Goal: Task Accomplishment & Management: Manage account settings

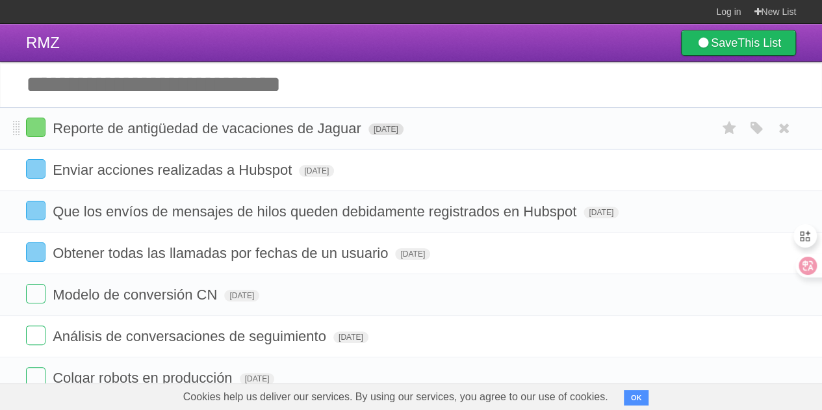
click at [400, 129] on span "[DATE]" at bounding box center [385, 129] width 35 height 12
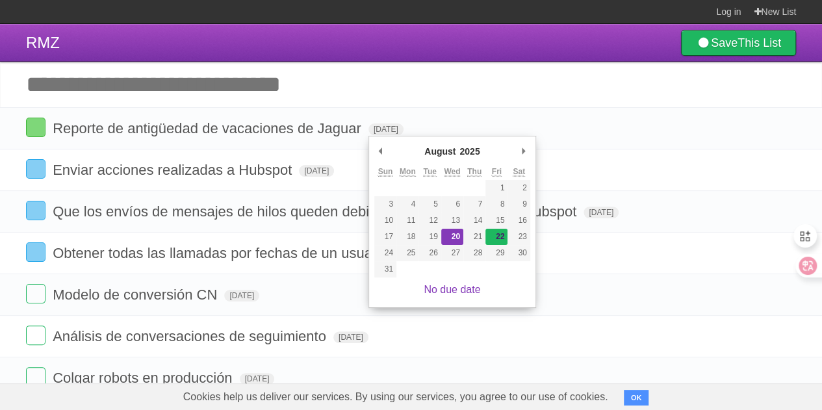
type span "[DATE]"
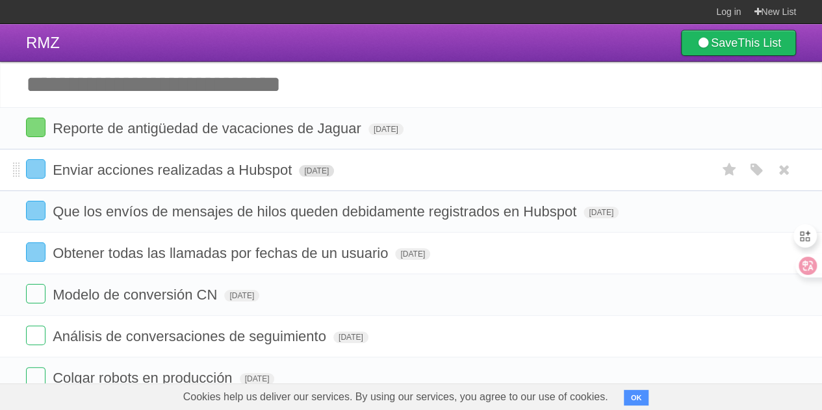
click at [334, 170] on span "[DATE]" at bounding box center [316, 171] width 35 height 12
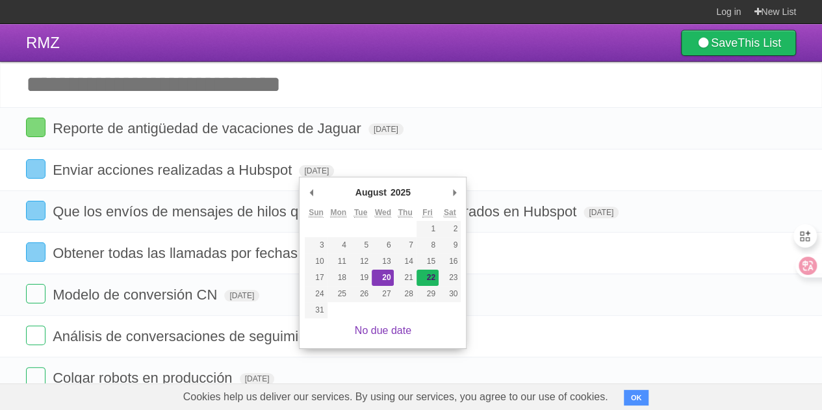
type span "[DATE]"
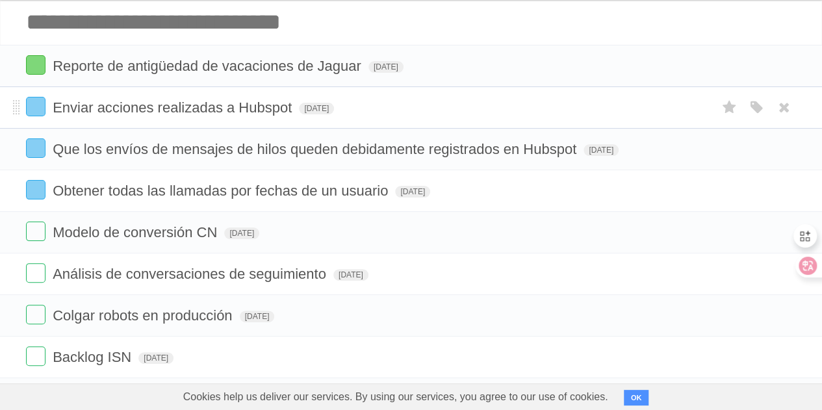
scroll to position [130, 0]
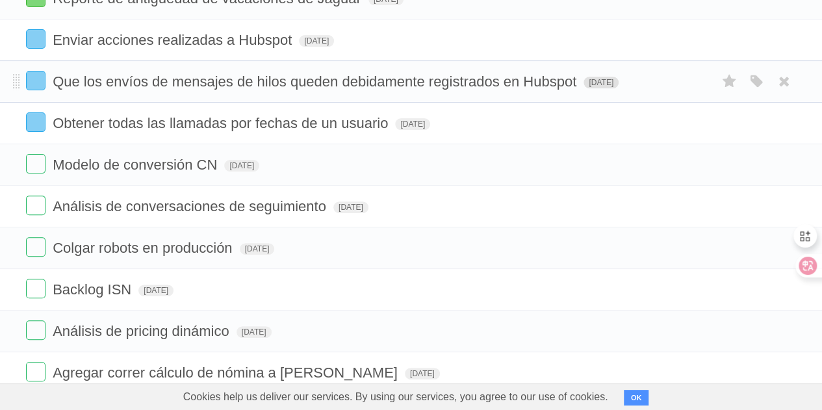
click at [616, 80] on span "[DATE]" at bounding box center [600, 83] width 35 height 12
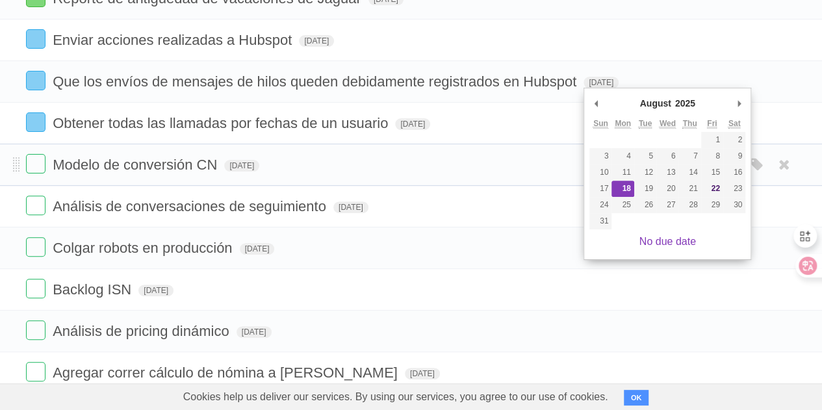
click at [789, 152] on li "Modelo de conversión CN [DATE] [PERSON_NAME] Red Blue [PERSON_NAME] Purple Oran…" at bounding box center [411, 165] width 822 height 42
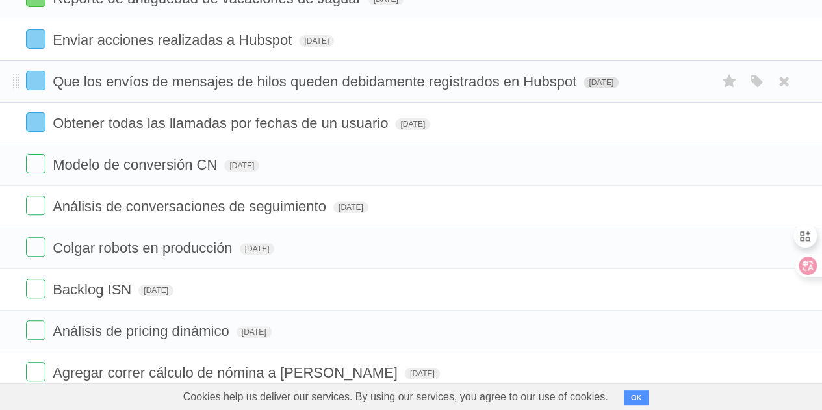
click at [618, 86] on span "[DATE]" at bounding box center [600, 83] width 35 height 12
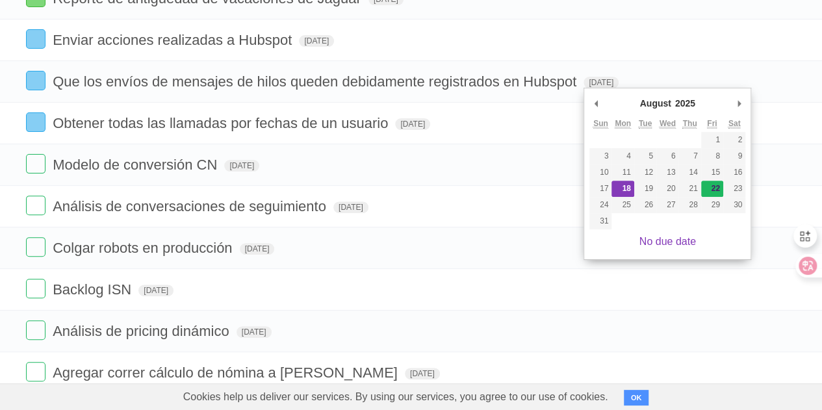
type span "[DATE]"
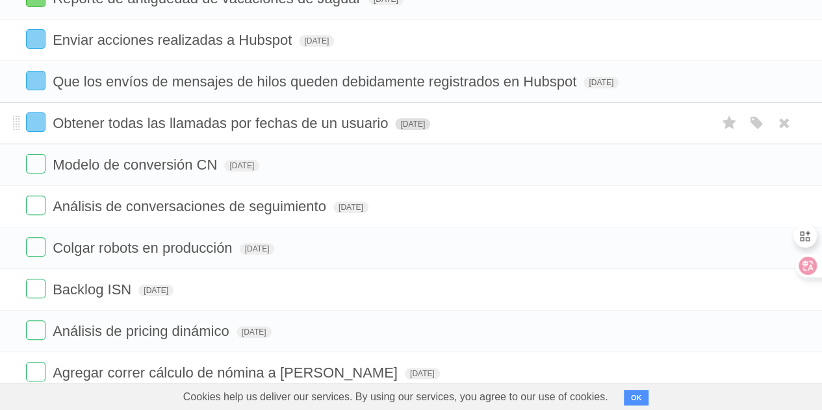
click at [430, 122] on span "[DATE]" at bounding box center [412, 124] width 35 height 12
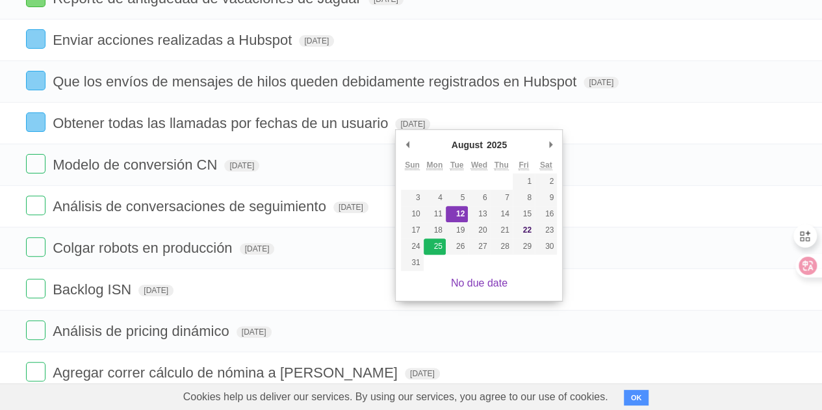
type span "[DATE]"
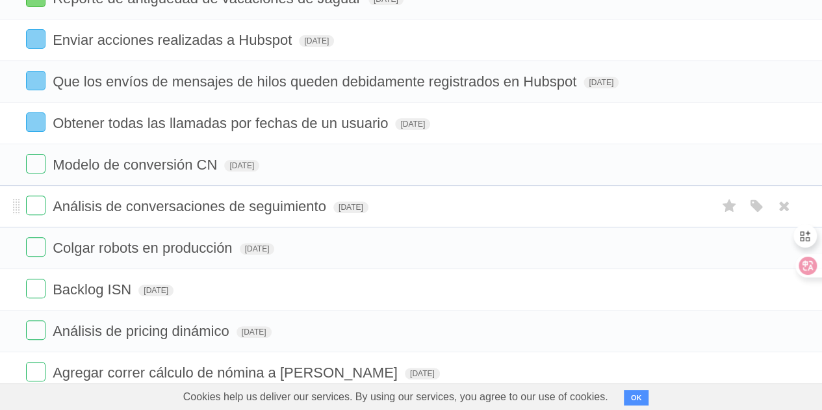
scroll to position [0, 0]
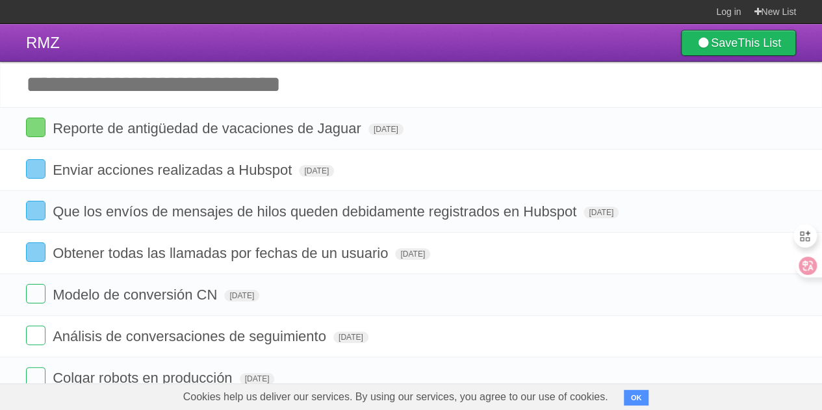
click at [152, 94] on input "Add another task" at bounding box center [411, 84] width 822 height 45
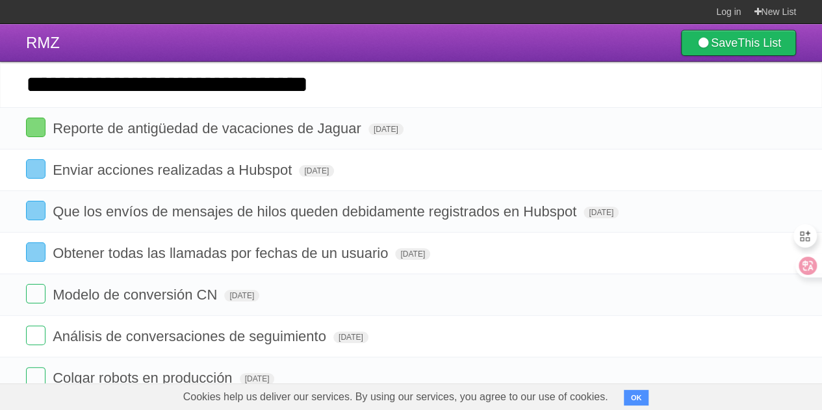
type input "**********"
click input "*********" at bounding box center [0, 0] width 0 height 0
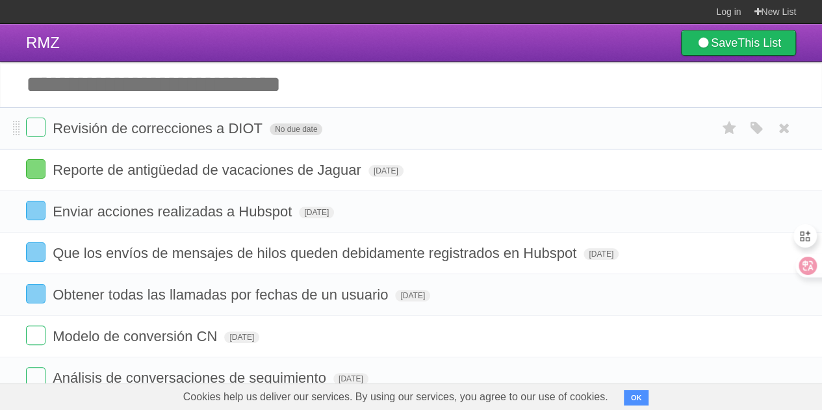
click at [314, 128] on span "No due date" at bounding box center [296, 129] width 53 height 12
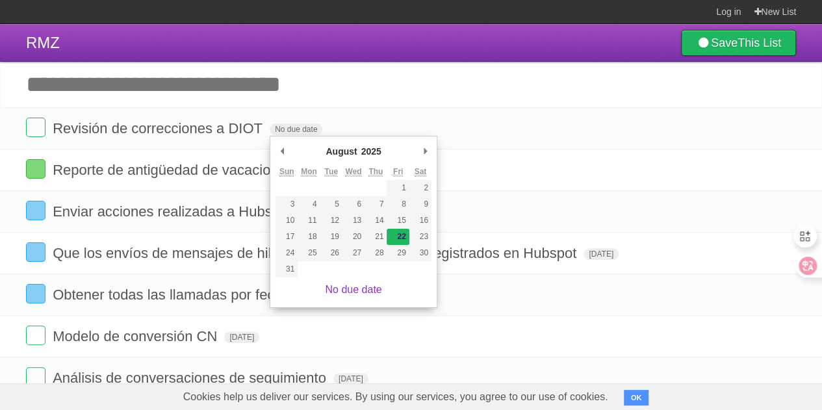
type span "[DATE]"
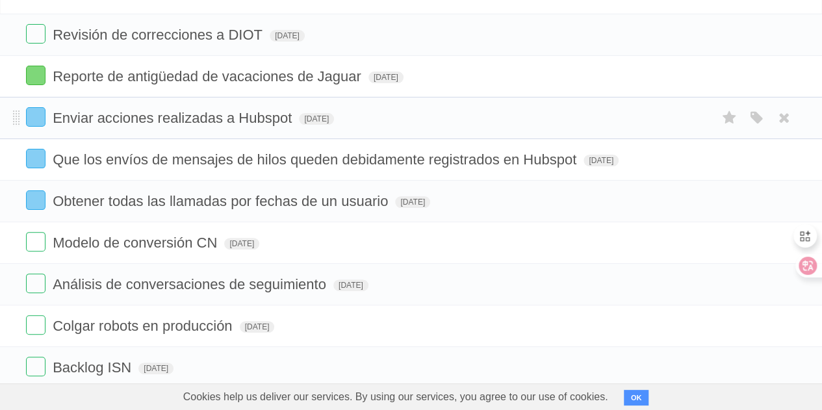
scroll to position [130, 0]
